Goal: Find specific page/section: Find specific page/section

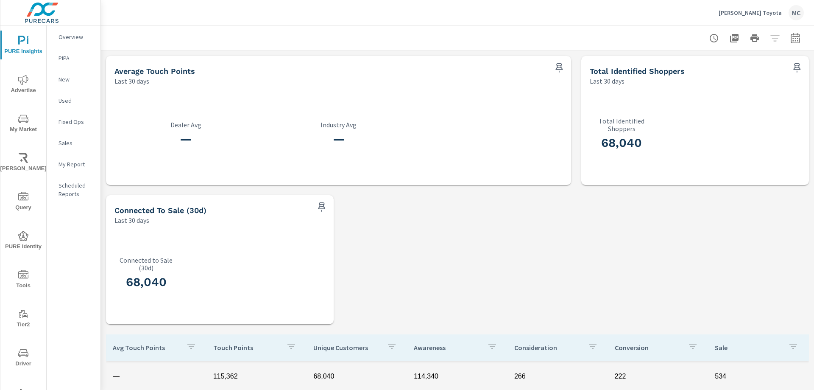
click at [359, 33] on div at bounding box center [457, 37] width 693 height 25
